Goal: Task Accomplishment & Management: Manage account settings

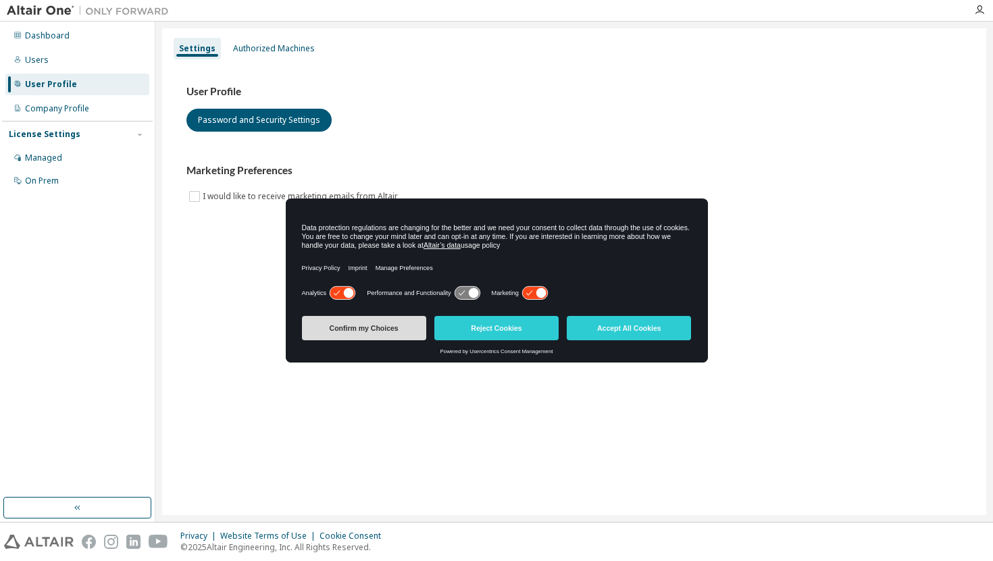
click at [390, 330] on button "Confirm my Choices" at bounding box center [364, 328] width 124 height 24
